Goal: Task Accomplishment & Management: Use online tool/utility

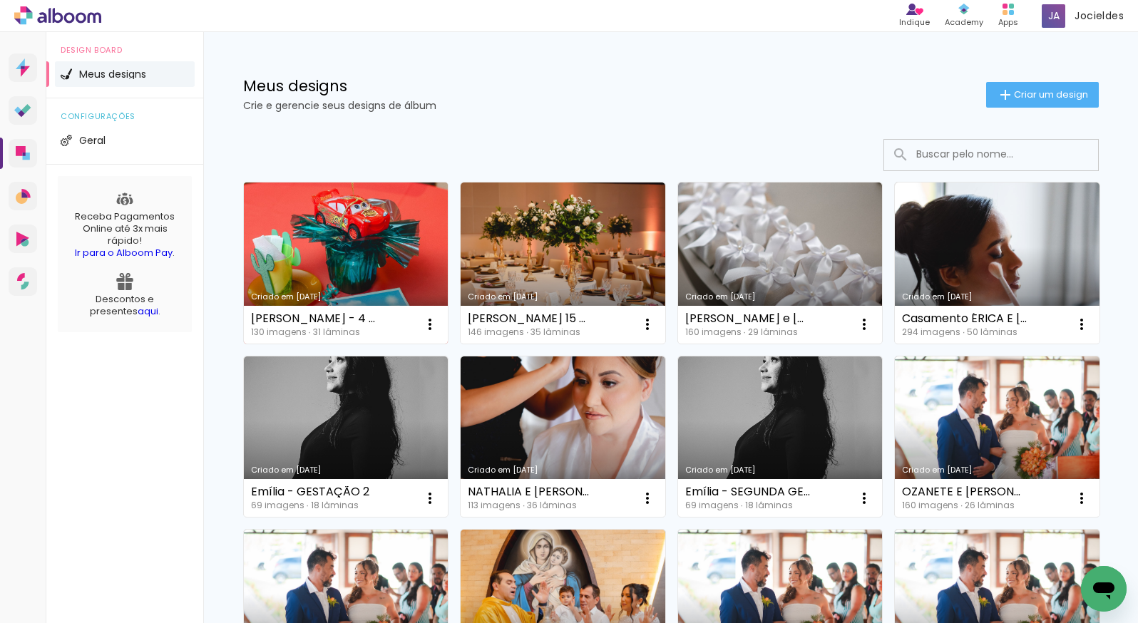
click at [294, 237] on link "Criado em [DATE]" at bounding box center [346, 263] width 205 height 161
